Goal: Information Seeking & Learning: Learn about a topic

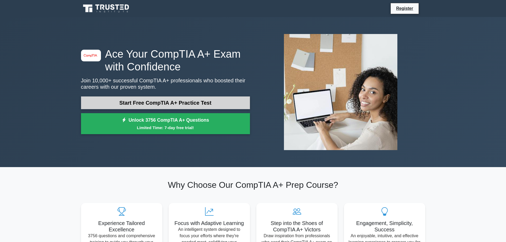
click at [154, 105] on link "Start Free CompTIA A+ Practice Test" at bounding box center [165, 102] width 169 height 13
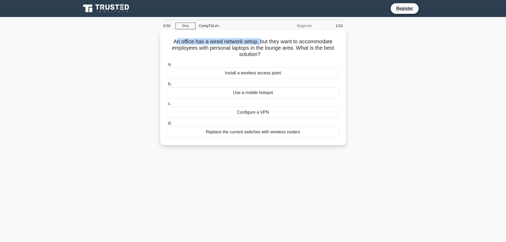
drag, startPoint x: 173, startPoint y: 43, endPoint x: 260, endPoint y: 41, distance: 87.4
click at [260, 41] on h5 "An office has a wired network setup, but they want to accommodate employees wit…" at bounding box center [252, 48] width 173 height 20
drag, startPoint x: 279, startPoint y: 42, endPoint x: 322, endPoint y: 43, distance: 43.3
click at [315, 42] on h5 "An office has a wired network setup, but they want to accommodate employees wit…" at bounding box center [252, 48] width 173 height 20
click at [331, 45] on h5 "An office has a wired network setup, but they want to accommodate employees wit…" at bounding box center [252, 48] width 173 height 20
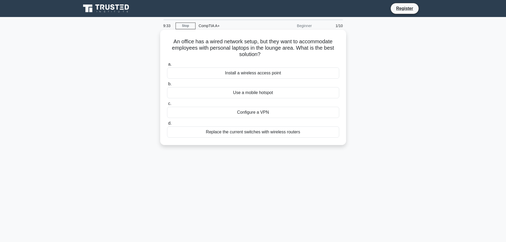
click at [223, 46] on h5 "An office has a wired network setup, but they want to accommodate employees wit…" at bounding box center [252, 48] width 173 height 20
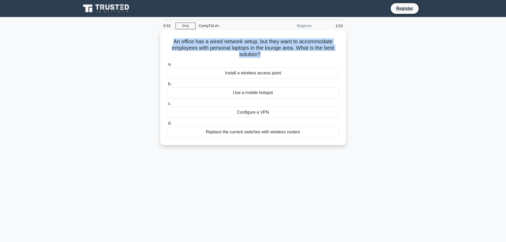
click at [223, 46] on h5 "An office has a wired network setup, but they want to accommodate employees wit…" at bounding box center [252, 48] width 173 height 20
copy div "An office has a wired network setup, but they want to accommodate employees wit…"
click at [166, 41] on h5 "An office has a wired network setup, but they want to accommodate employees wit…" at bounding box center [252, 48] width 173 height 20
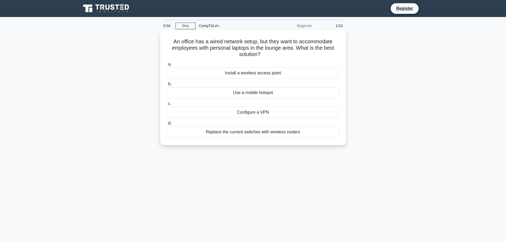
drag, startPoint x: 167, startPoint y: 40, endPoint x: 314, endPoint y: 133, distance: 174.0
click at [314, 133] on div "An office has a wired network setup, but they want to accommodate employees wit…" at bounding box center [253, 87] width 182 height 111
copy div "An office has a wired network setup, but they want to accommodate employees wit…"
click at [113, 166] on div "8:56 Stop CompTIA A+ Beginner 1/10 An office has a wired network setup, but the…" at bounding box center [253, 151] width 350 height 265
click at [248, 75] on div "Install a wireless access point" at bounding box center [253, 72] width 172 height 11
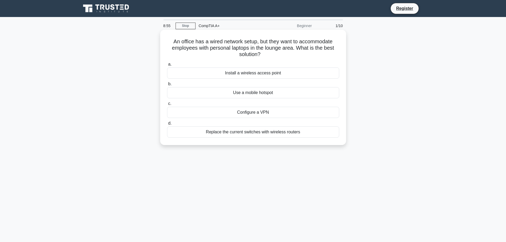
click at [167, 66] on input "a. Install a wireless access point" at bounding box center [167, 64] width 0 height 3
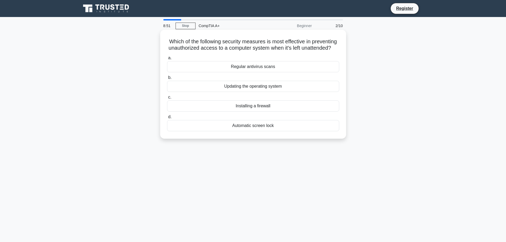
drag, startPoint x: 175, startPoint y: 41, endPoint x: 317, endPoint y: 131, distance: 168.4
click at [317, 131] on div "Which of the following security measures is most effective in preventing unauth…" at bounding box center [253, 84] width 182 height 105
copy div "Which of the following security measures is most effective in preventing unauth…"
click at [224, 169] on div "8:34 Stop CompTIA A+ Beginner 2/10 Which of the following security measures is …" at bounding box center [253, 151] width 350 height 265
click at [258, 131] on div "Automatic screen lock" at bounding box center [253, 125] width 172 height 11
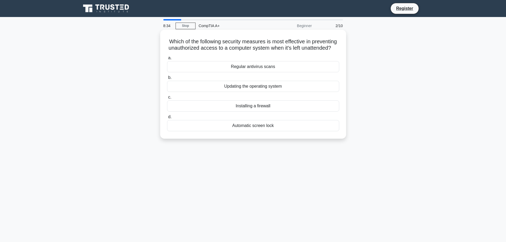
click at [167, 119] on input "d. Automatic screen lock" at bounding box center [167, 116] width 0 height 3
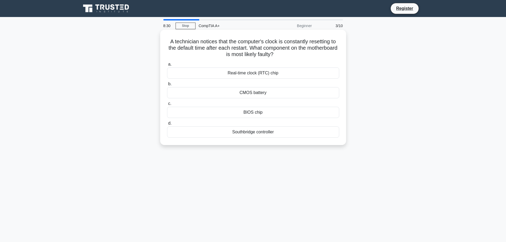
drag, startPoint x: 167, startPoint y: 40, endPoint x: 311, endPoint y: 139, distance: 174.6
click at [311, 139] on div "A technician notices that the computer's clock is constantly resetting to the d…" at bounding box center [253, 87] width 182 height 111
copy div "A technician notices that the computer's clock is constantly resetting to the d…"
drag, startPoint x: 26, startPoint y: 109, endPoint x: 227, endPoint y: 45, distance: 211.3
copy div "A technician notices that the computer's clock is constantly resetting to the d…"
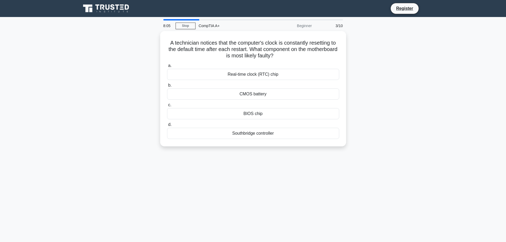
click at [256, 173] on div "8:05 Stop CompTIA A+ Beginner 3/10 A technician notices that the computer's clo…" at bounding box center [253, 151] width 350 height 265
click at [252, 93] on div "CMOS battery" at bounding box center [253, 92] width 172 height 11
click at [167, 86] on input "b. CMOS battery" at bounding box center [167, 83] width 0 height 3
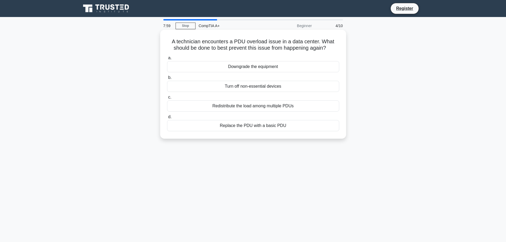
drag, startPoint x: 170, startPoint y: 41, endPoint x: 286, endPoint y: 124, distance: 142.4
click at [286, 124] on div "A technician encounters a PDU overload issue in a data center. What should be d…" at bounding box center [253, 84] width 182 height 105
copy div "A technician encounters a PDU overload issue in a data center. What should be d…"
drag, startPoint x: 225, startPoint y: 179, endPoint x: 224, endPoint y: 176, distance: 3.0
click at [225, 179] on div "7:53 Stop CompTIA A+ Beginner 4/10 A technician encounters a PDU overload issue…" at bounding box center [253, 151] width 350 height 265
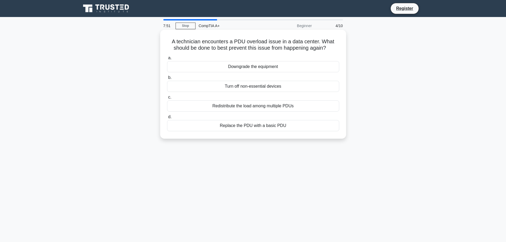
click at [252, 107] on div "Redistribute the load among multiple PDUs" at bounding box center [253, 105] width 172 height 11
click at [167, 99] on input "c. Redistribute the load among multiple PDUs" at bounding box center [167, 97] width 0 height 3
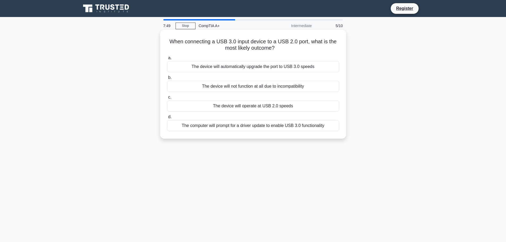
drag, startPoint x: 182, startPoint y: 47, endPoint x: 331, endPoint y: 138, distance: 174.6
click at [331, 138] on div "When connecting a USB 3.0 input device to a USB 2.0 port, what is the most like…" at bounding box center [253, 84] width 186 height 109
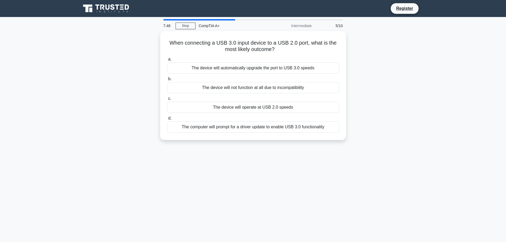
copy div "When connecting a USB 3.0 input device to a USB 2.0 port, what is the most like…"
click at [222, 188] on div "7:42 Stop CompTIA A+ Intermediate 5/10 When connecting a USB 3.0 input device t…" at bounding box center [253, 151] width 350 height 265
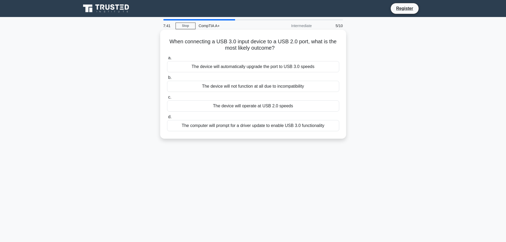
click at [219, 106] on div "The device will operate at USB 2.0 speeds" at bounding box center [253, 105] width 172 height 11
click at [167, 99] on input "c. The device will operate at USB 2.0 speeds" at bounding box center [167, 97] width 0 height 3
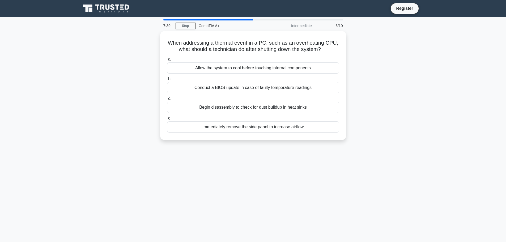
drag, startPoint x: 164, startPoint y: 40, endPoint x: 312, endPoint y: 142, distance: 179.4
click at [312, 142] on div "When addressing a thermal event in a PC, such as an overheating CPU, what shoul…" at bounding box center [253, 88] width 350 height 115
copy div "When addressing a thermal event in a PC, such as an overheating CPU, what shoul…"
click at [196, 181] on div "7:33 Stop CompTIA A+ Intermediate 6/10 When addressing a thermal event in a PC,…" at bounding box center [253, 151] width 350 height 265
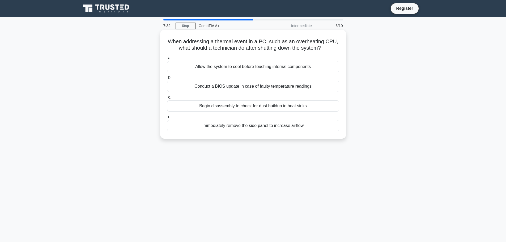
click at [216, 68] on div "Allow the system to cool before touching internal components" at bounding box center [253, 66] width 172 height 11
click at [167, 60] on input "a. Allow the system to cool before touching internal components" at bounding box center [167, 57] width 0 height 3
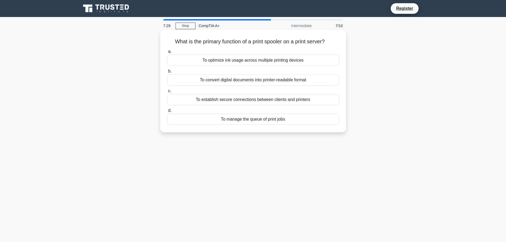
drag, startPoint x: 170, startPoint y: 37, endPoint x: 318, endPoint y: 119, distance: 169.1
click at [318, 119] on div "What is the primary function of a print spooler on a print server? .spinner_0XT…" at bounding box center [253, 81] width 182 height 98
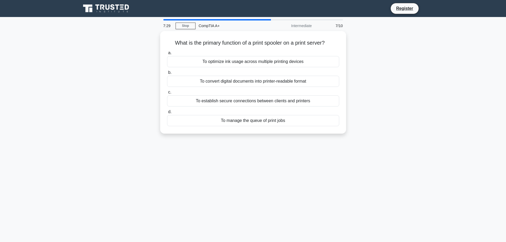
copy div "What is the primary function of a print spooler on a print server? .spinner_0XT…"
click at [218, 154] on div "7:22 Stop CompTIA A+ Intermediate 7/10 What is the primary function of a print …" at bounding box center [253, 151] width 350 height 265
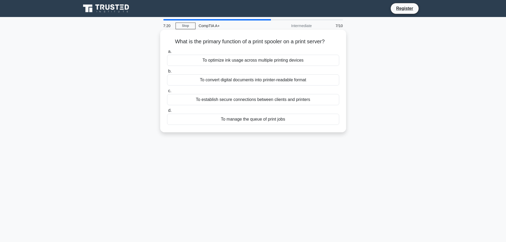
click at [247, 118] on div "To manage the queue of print jobs" at bounding box center [253, 119] width 172 height 11
click at [167, 112] on input "d. To manage the queue of print jobs" at bounding box center [167, 110] width 0 height 3
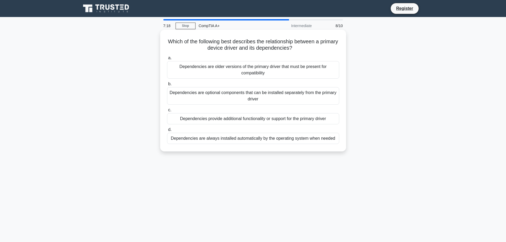
drag, startPoint x: 170, startPoint y: 39, endPoint x: 335, endPoint y: 145, distance: 195.5
click at [335, 145] on div "Which of the following best describes the relationship between a primary device…" at bounding box center [253, 90] width 182 height 117
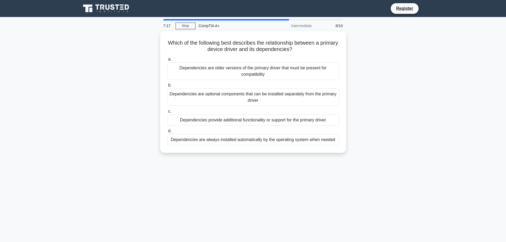
copy div "Which of the following best describes the relationship between a primary device…"
drag, startPoint x: 99, startPoint y: 143, endPoint x: 130, endPoint y: 125, distance: 35.7
click at [99, 143] on div "Which of the following best describes the relationship between a primary device…" at bounding box center [253, 95] width 350 height 128
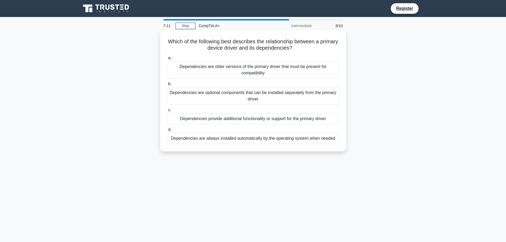
click at [223, 120] on div "Dependencies provide additional functionality or support for the primary driver" at bounding box center [253, 118] width 172 height 11
click at [167, 112] on input "c. Dependencies provide additional functionality or support for the primary dri…" at bounding box center [167, 109] width 0 height 3
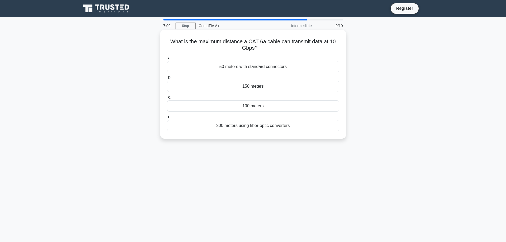
drag, startPoint x: 186, startPoint y: 51, endPoint x: 307, endPoint y: 130, distance: 144.6
click at [307, 130] on div "What is the maximum distance a CAT 6a cable can transmit data at 10 Gbps? .spin…" at bounding box center [253, 84] width 182 height 105
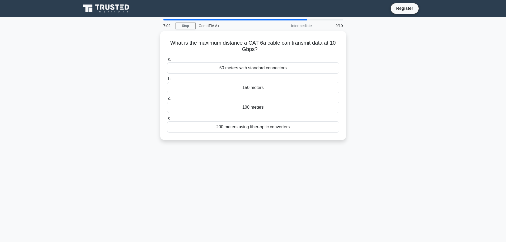
click at [155, 165] on div "7:02 Stop CompTIA A+ Intermediate 9/10 What is the maximum distance a CAT 6a ca…" at bounding box center [253, 151] width 350 height 265
click at [245, 158] on div "6:56 Stop CompTIA A+ Intermediate 9/10 What is the maximum distance a CAT 6a ca…" at bounding box center [253, 151] width 350 height 265
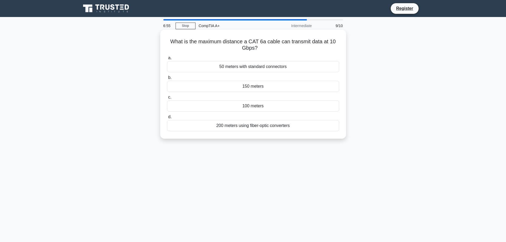
click at [250, 106] on div "100 meters" at bounding box center [253, 105] width 172 height 11
click at [167, 99] on input "c. 100 meters" at bounding box center [167, 97] width 0 height 3
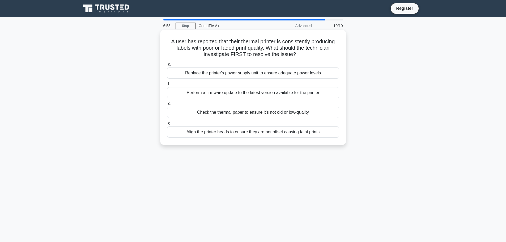
drag, startPoint x: 168, startPoint y: 40, endPoint x: 335, endPoint y: 129, distance: 189.5
click at [335, 129] on div "A user has reported that their thermal printer is consistently producing labels…" at bounding box center [253, 87] width 182 height 111
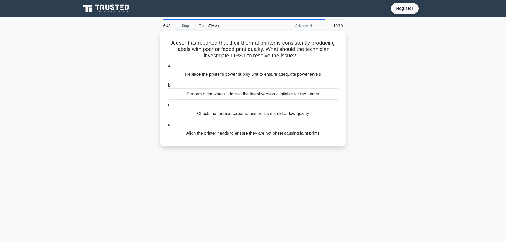
click at [144, 165] on div "6:43 Stop CompTIA A+ Advanced 10/10 A user has reported that their thermal prin…" at bounding box center [253, 151] width 350 height 265
drag, startPoint x: 243, startPoint y: 183, endPoint x: 237, endPoint y: 169, distance: 15.7
click at [243, 183] on div "6:35 Stop CompTIA A+ Advanced 10/10 A user has reported that their thermal prin…" at bounding box center [253, 151] width 350 height 265
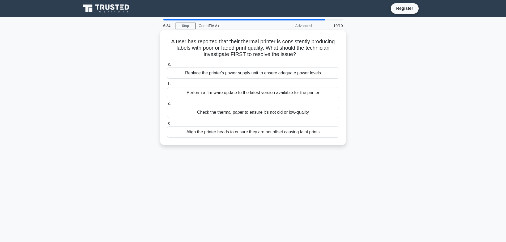
click at [220, 112] on div "Check the thermal paper to ensure it's not old or low-quality" at bounding box center [253, 112] width 172 height 11
click at [167, 105] on input "c. Check the thermal paper to ensure it's not old or low-quality" at bounding box center [167, 103] width 0 height 3
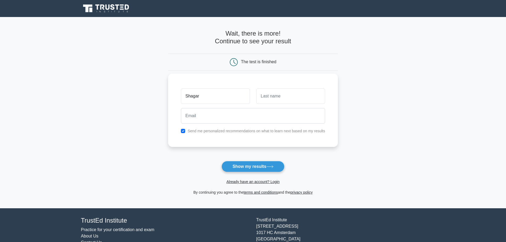
type input "Shagar"
type input "Saha"
click at [206, 120] on input "email" at bounding box center [253, 115] width 144 height 15
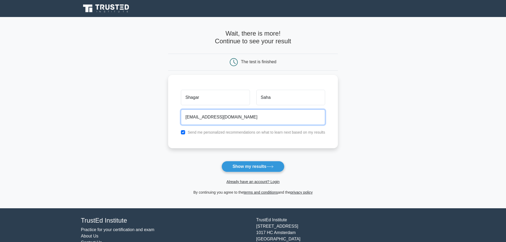
type input "shagarsaha14@gmail.com"
click at [172, 159] on form "Wait, there is more! Continue to see your result The test is finished Shagar Sa…" at bounding box center [253, 113] width 170 height 166
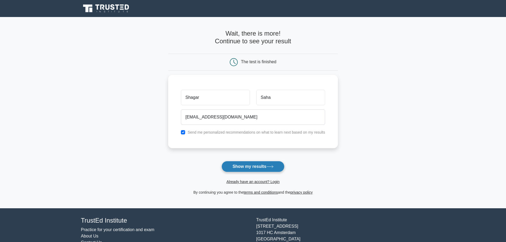
click at [250, 169] on button "Show my results" at bounding box center [252, 166] width 63 height 11
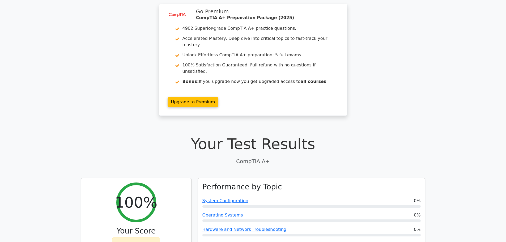
scroll to position [27, 0]
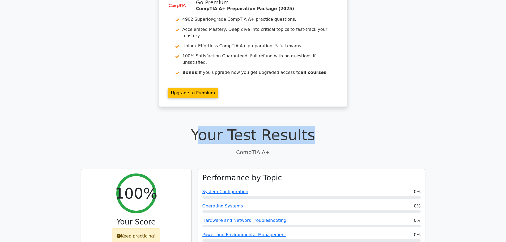
drag, startPoint x: 206, startPoint y: 122, endPoint x: 318, endPoint y: 123, distance: 111.5
click at [318, 126] on h1 "Your Test Results" at bounding box center [253, 135] width 344 height 18
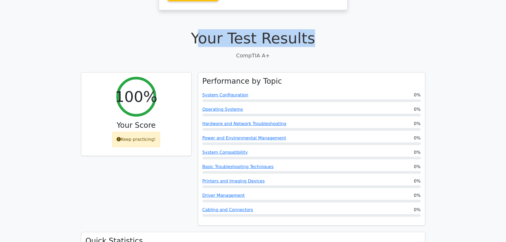
scroll to position [133, 0]
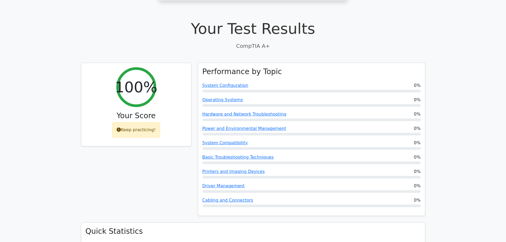
click at [155, 178] on div "100% Your Score Keep practicing!" at bounding box center [136, 143] width 117 height 160
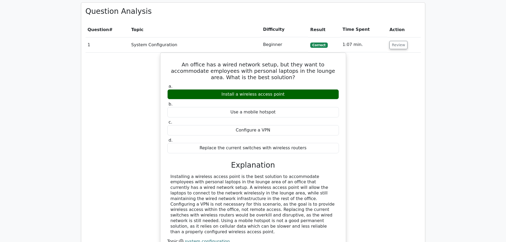
scroll to position [398, 0]
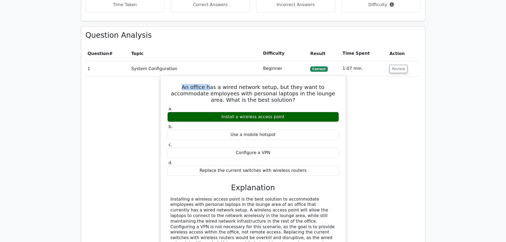
drag, startPoint x: 172, startPoint y: 76, endPoint x: 196, endPoint y: 76, distance: 25.0
click at [196, 84] on h5 "An office has a wired network setup, but they want to accommodate employees wit…" at bounding box center [253, 93] width 173 height 19
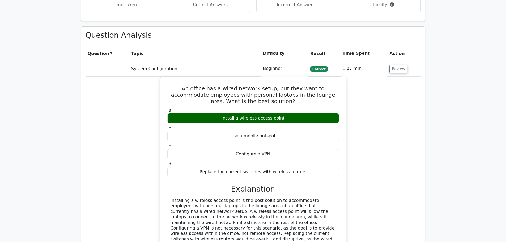
click at [138, 128] on div "An office has a wired network setup, but they want to accommodate employees wit…" at bounding box center [252, 181] width 335 height 210
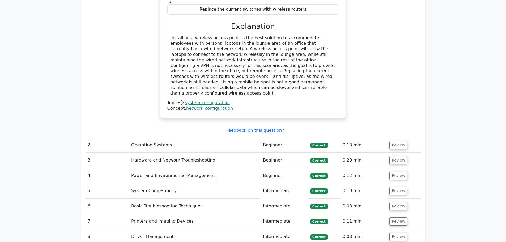
scroll to position [584, 0]
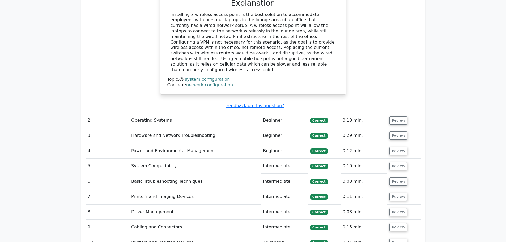
click at [197, 113] on td "Operating Systems" at bounding box center [195, 120] width 132 height 15
click at [401, 116] on button "Review" at bounding box center [398, 120] width 18 height 8
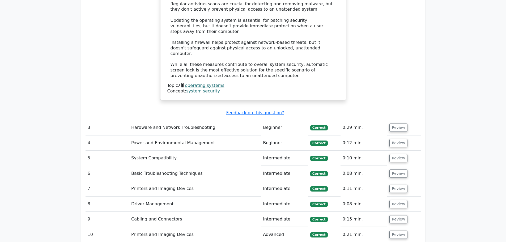
scroll to position [929, 0]
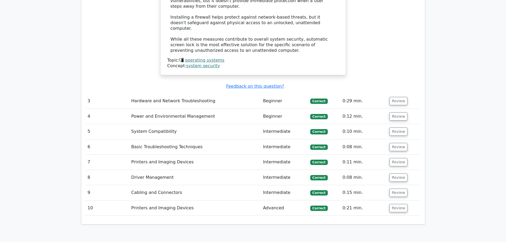
click at [225, 93] on td "Hardware and Network Troubleshooting" at bounding box center [195, 100] width 132 height 15
click at [393, 97] on button "Review" at bounding box center [398, 101] width 18 height 8
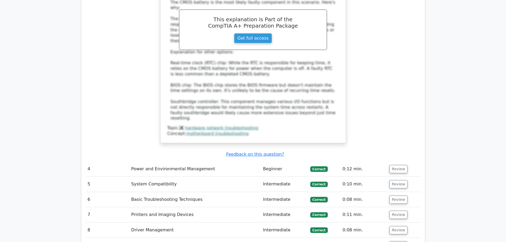
scroll to position [1168, 0]
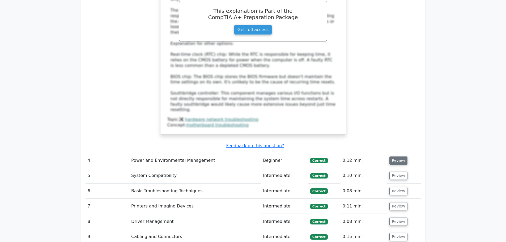
click at [399, 156] on button "Review" at bounding box center [398, 160] width 18 height 8
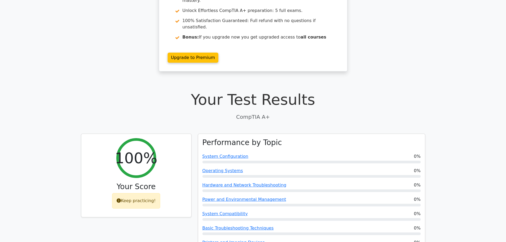
scroll to position [0, 0]
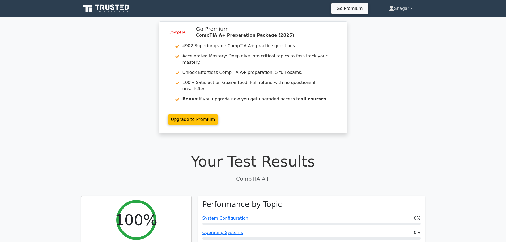
click at [409, 8] on link "Shagar" at bounding box center [400, 8] width 49 height 11
click at [411, 98] on div "image/svg+xml Go Premium CompTIA A+ Preparation Package (2025) 4902 Superior-gr…" at bounding box center [253, 80] width 506 height 118
click at [408, 7] on link "Shagar" at bounding box center [400, 8] width 49 height 11
click at [386, 19] on link "Profile" at bounding box center [397, 21] width 42 height 8
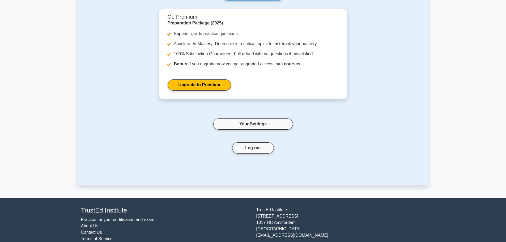
scroll to position [79, 0]
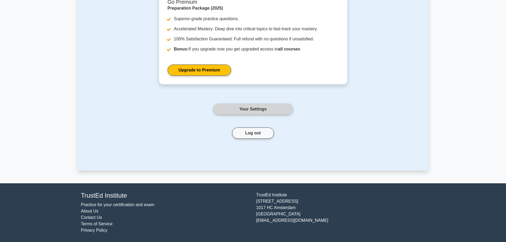
click at [247, 108] on link "Your Settings" at bounding box center [253, 109] width 80 height 11
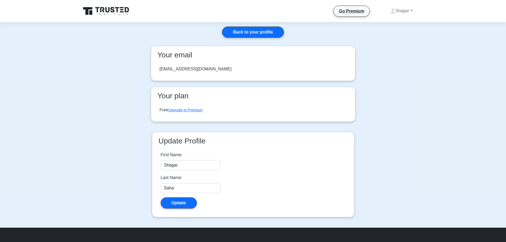
click at [106, 12] on icon at bounding box center [107, 9] width 4 height 5
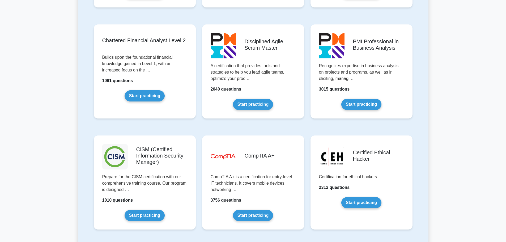
scroll to position [664, 0]
